Goal: Task Accomplishment & Management: Manage account settings

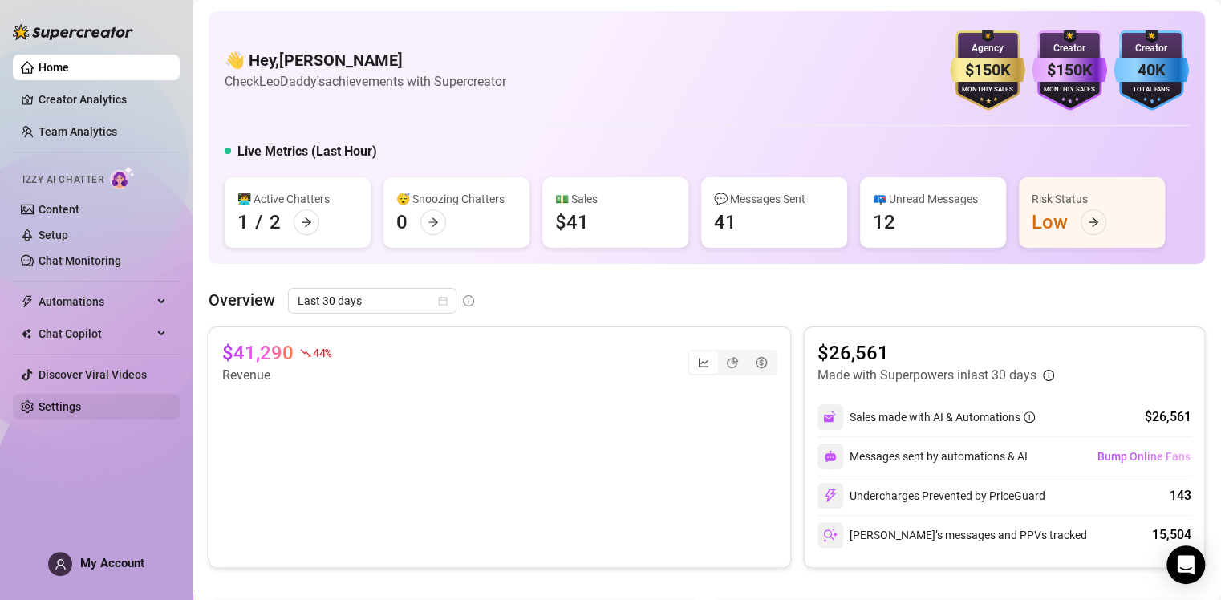
click at [64, 412] on link "Settings" at bounding box center [60, 406] width 43 height 13
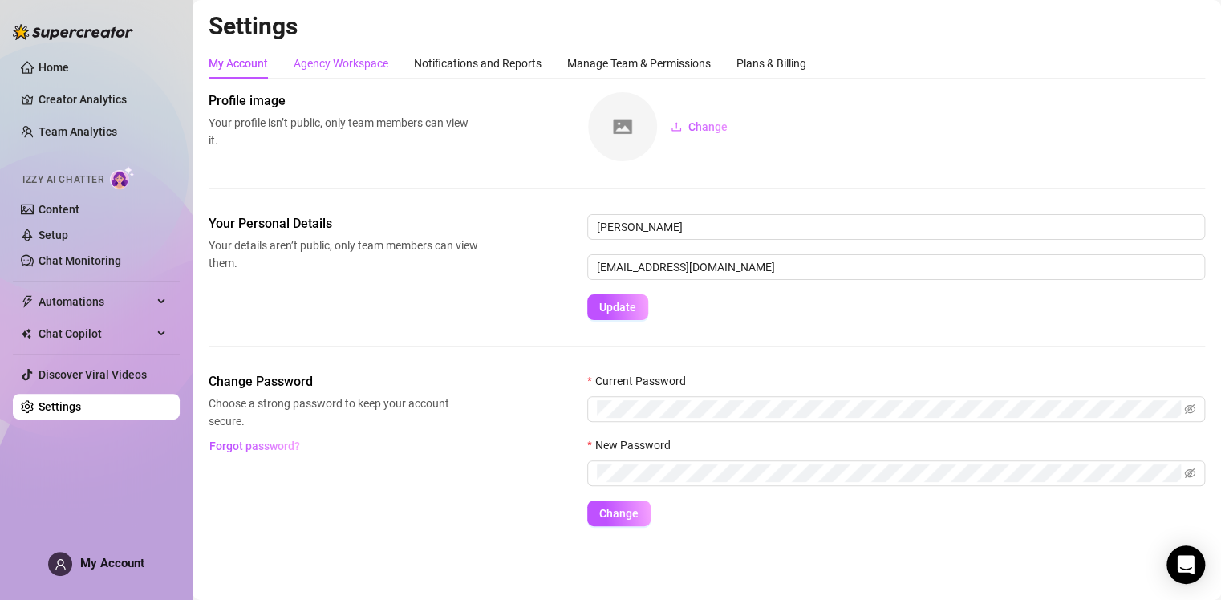
click at [324, 62] on div "Agency Workspace" at bounding box center [341, 64] width 95 height 18
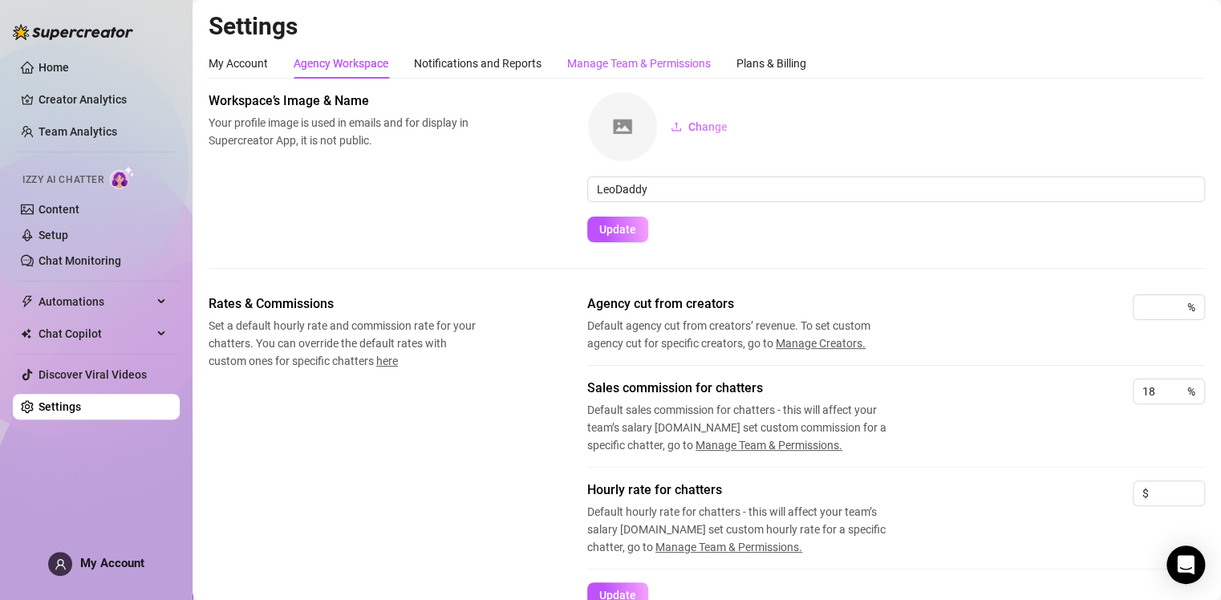
click at [644, 62] on div "Manage Team & Permissions" at bounding box center [639, 64] width 144 height 18
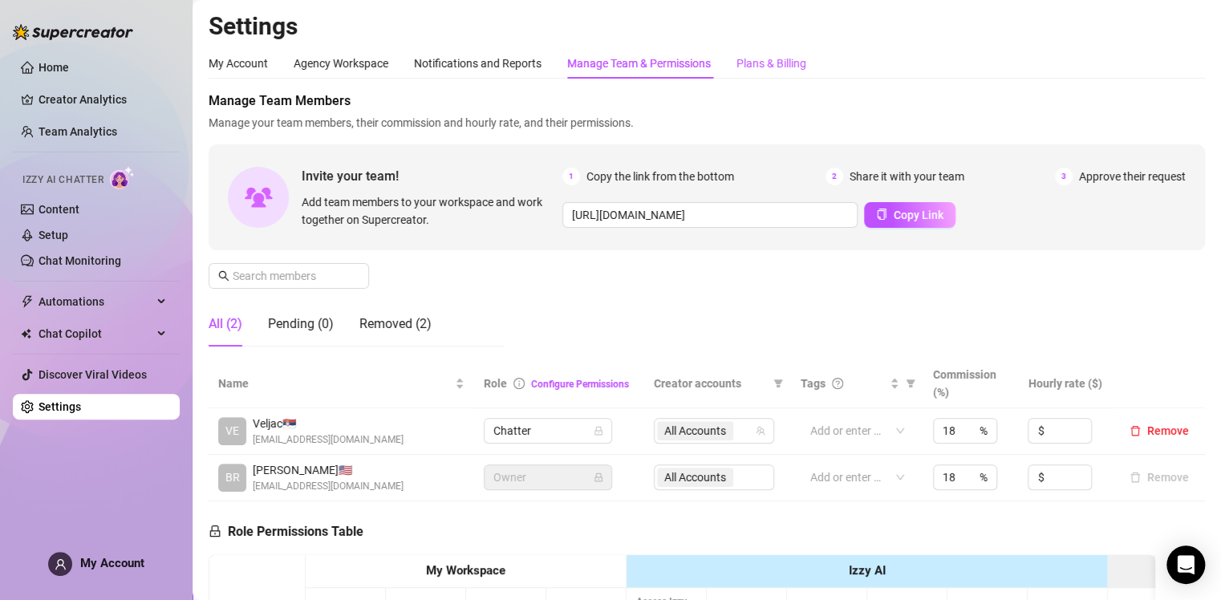
click at [766, 57] on div "Plans & Billing" at bounding box center [772, 64] width 70 height 18
